Goal: Information Seeking & Learning: Learn about a topic

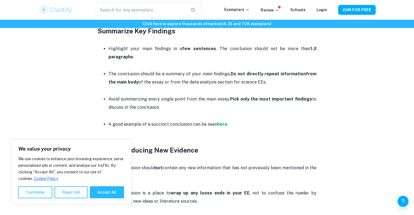
scroll to position [380, 0]
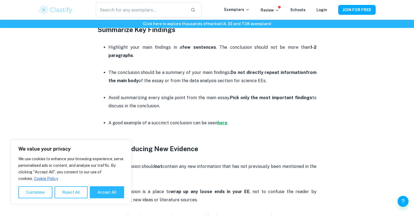
click at [220, 122] on strong "here" at bounding box center [222, 122] width 10 height 5
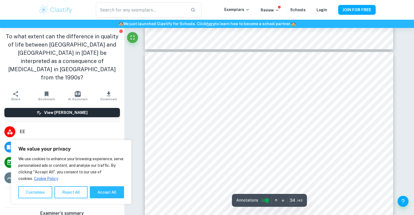
type input "33"
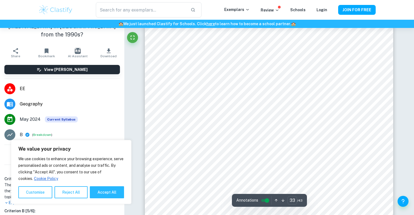
scroll to position [44, 0]
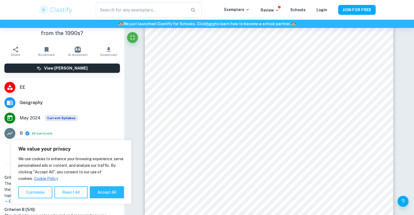
click at [31, 99] on span "Geography" at bounding box center [70, 102] width 100 height 7
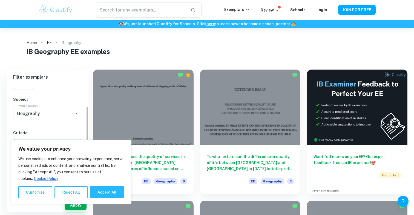
scroll to position [51, 0]
click at [54, 111] on input "Geography" at bounding box center [40, 114] width 49 height 10
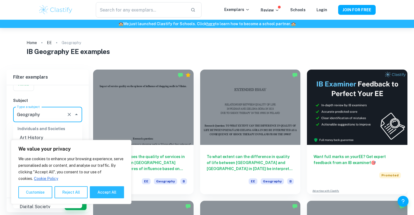
scroll to position [491, 0]
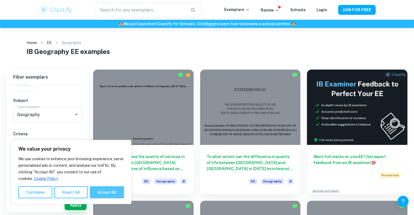
click at [102, 195] on button "Accept All" at bounding box center [107, 192] width 34 height 12
checkbox input "true"
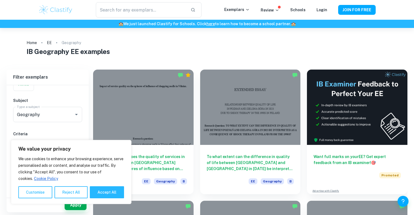
checkbox input "true"
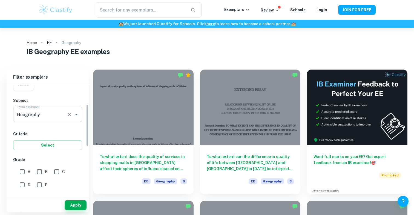
click at [52, 116] on input "Geography" at bounding box center [40, 114] width 49 height 10
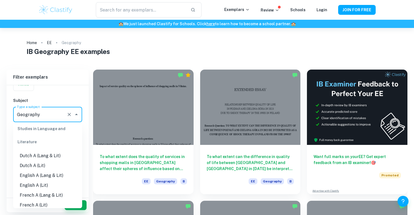
scroll to position [42, 0]
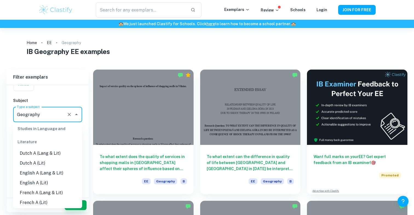
click at [39, 174] on li "English A (Lang & Lit)" at bounding box center [47, 173] width 69 height 10
type input "English A (Lang & Lit)"
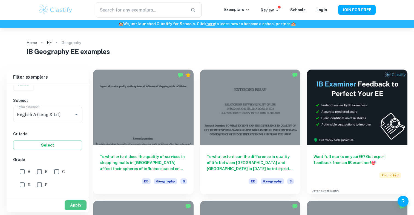
click at [67, 202] on button "Apply" at bounding box center [76, 205] width 22 height 10
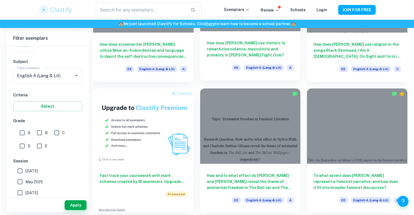
scroll to position [254, 0]
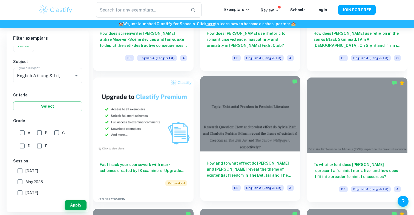
click at [259, 114] on div at bounding box center [250, 113] width 100 height 75
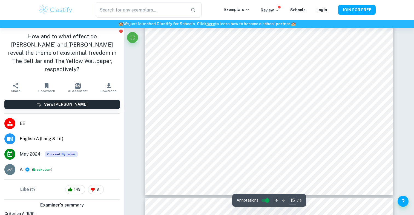
scroll to position [4858, 0]
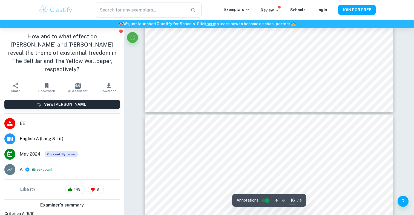
type input "15"
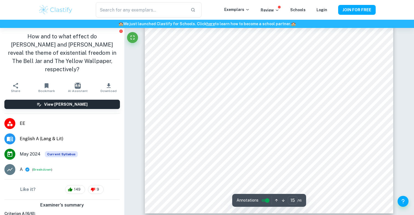
scroll to position [4838, 0]
